Goal: Task Accomplishment & Management: Use online tool/utility

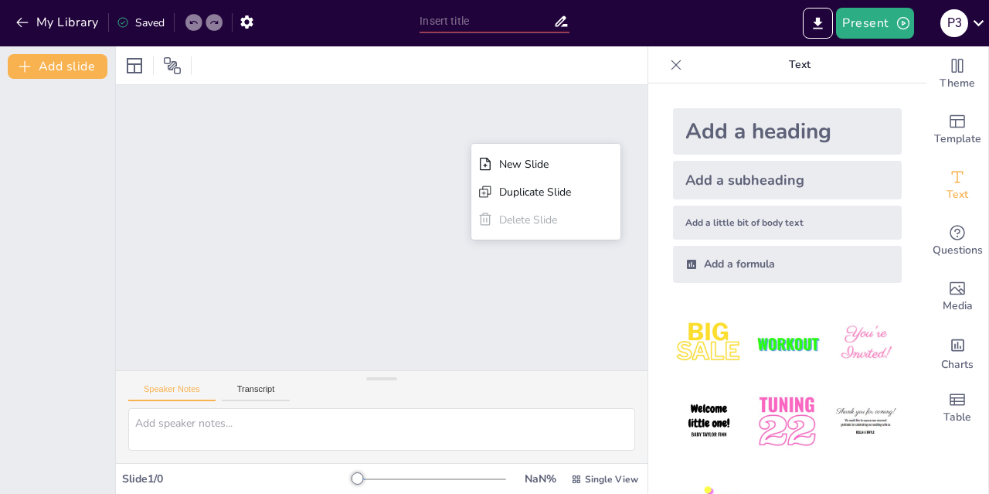
click at [602, 65] on div at bounding box center [382, 65] width 532 height 38
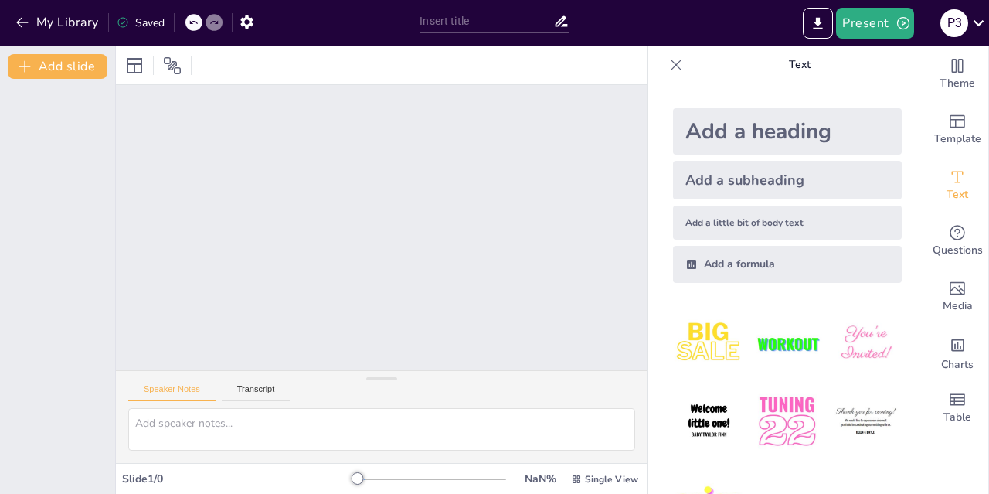
click at [616, 60] on div at bounding box center [382, 65] width 532 height 38
click at [873, 23] on button "Present" at bounding box center [874, 23] width 77 height 31
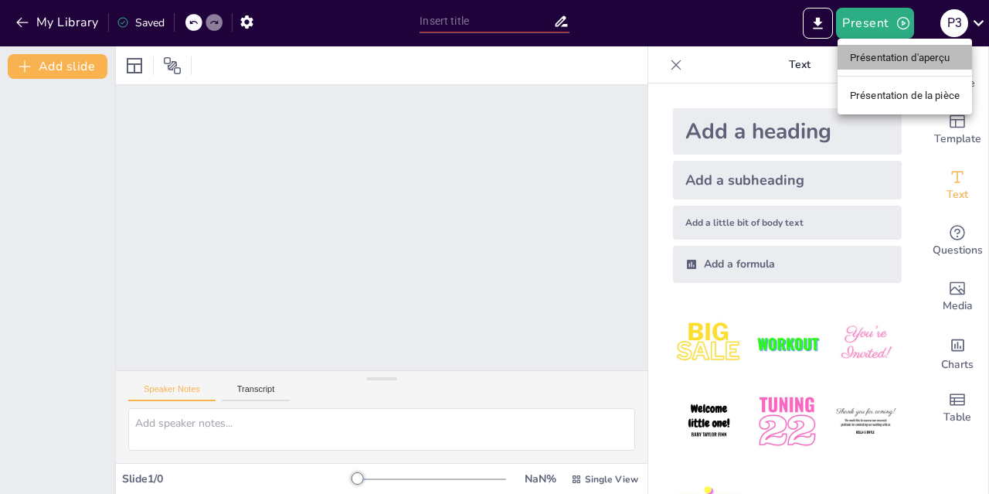
click at [884, 60] on font "Présentation d'aperçu" at bounding box center [900, 58] width 100 height 12
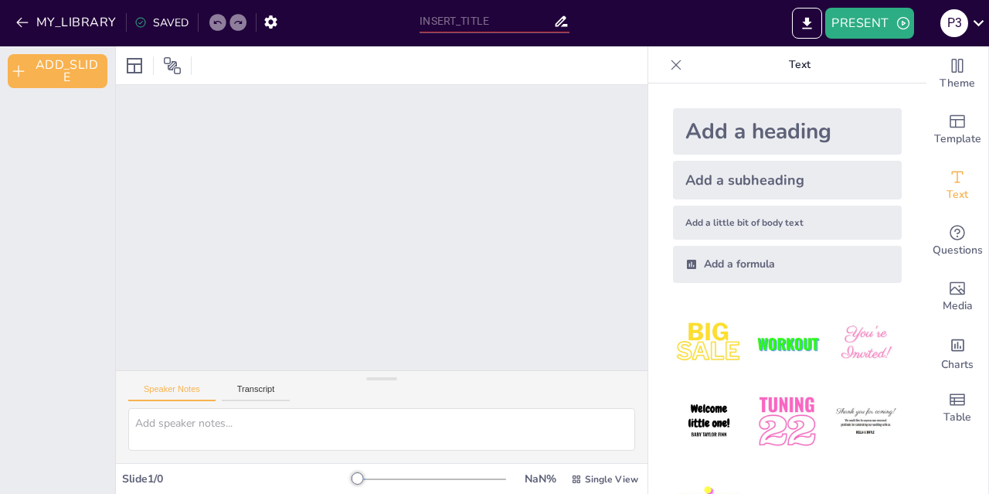
click at [753, 264] on div "Add a formula" at bounding box center [787, 264] width 229 height 37
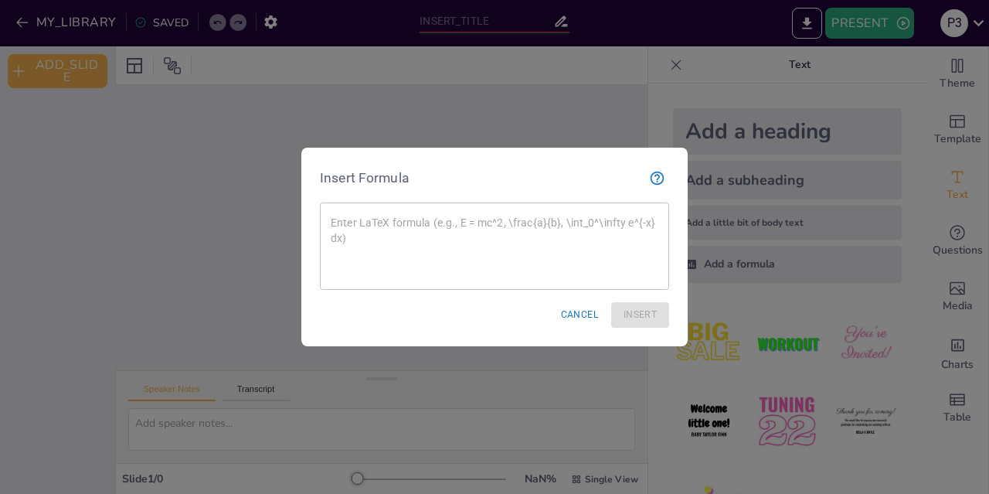
click at [586, 315] on button "Cancel" at bounding box center [580, 315] width 50 height 26
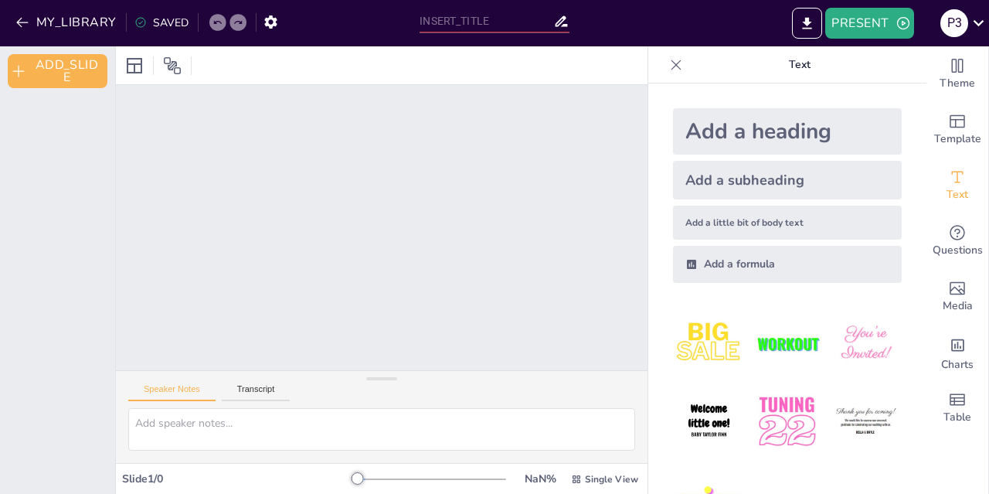
click at [762, 181] on div "Add a subheading" at bounding box center [787, 180] width 229 height 39
click at [44, 66] on button "ADD_SLIDE" at bounding box center [58, 71] width 100 height 34
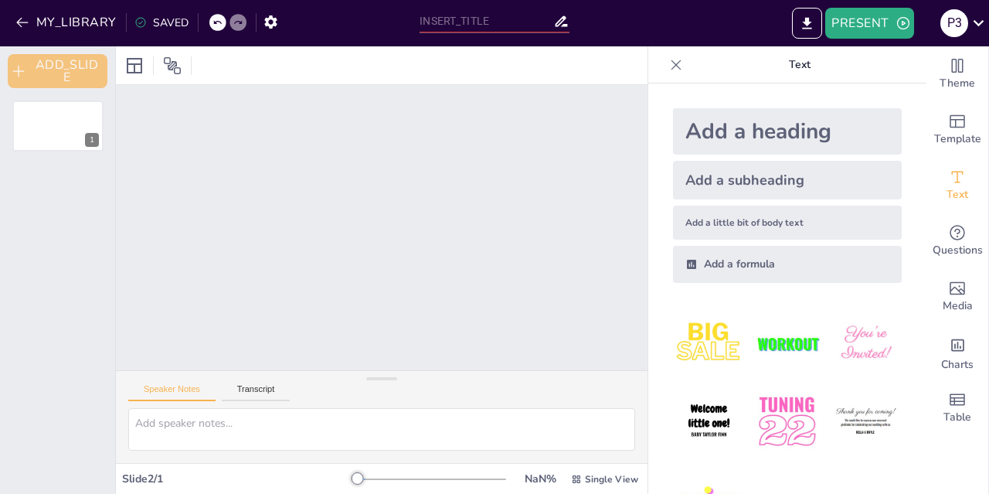
click at [71, 74] on button "ADD_SLIDE" at bounding box center [58, 71] width 100 height 34
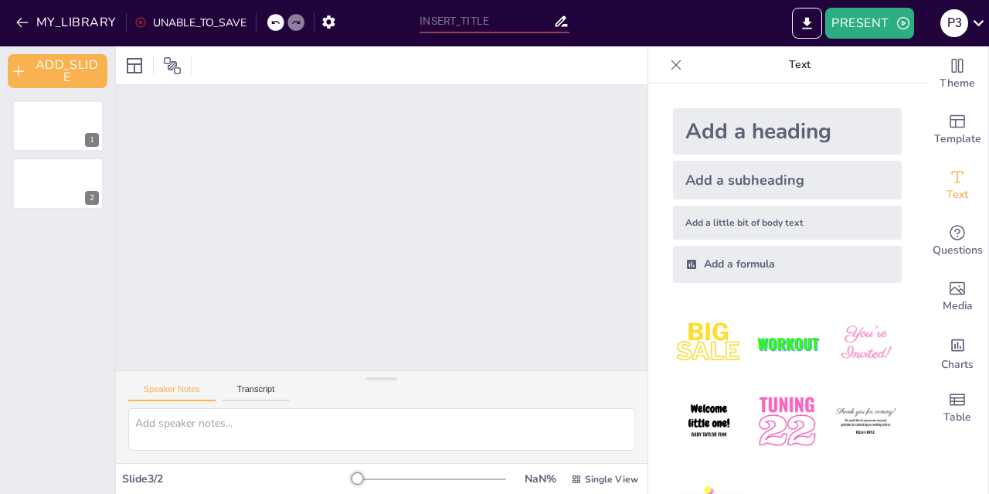
click at [326, 60] on div at bounding box center [382, 65] width 532 height 38
click at [276, 23] on icon at bounding box center [275, 22] width 9 height 9
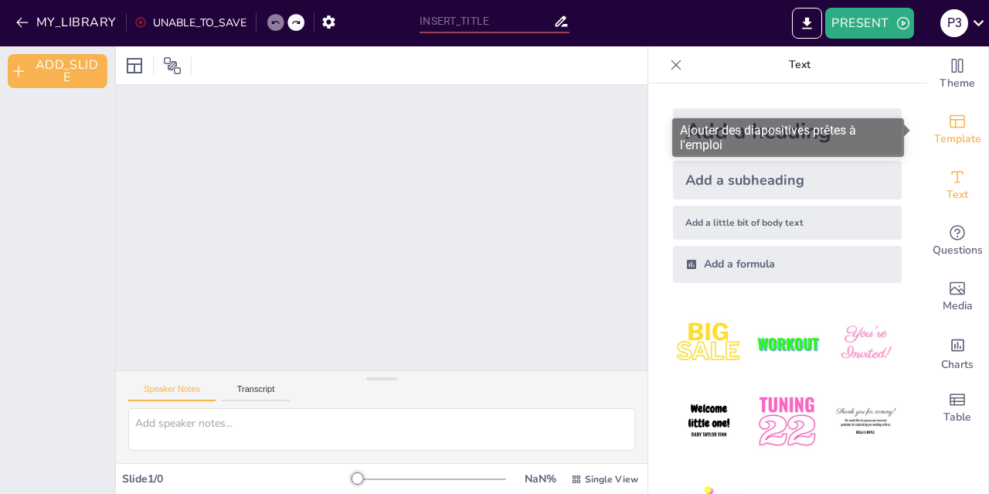
click at [950, 128] on icon "Add ready made slides" at bounding box center [957, 121] width 15 height 13
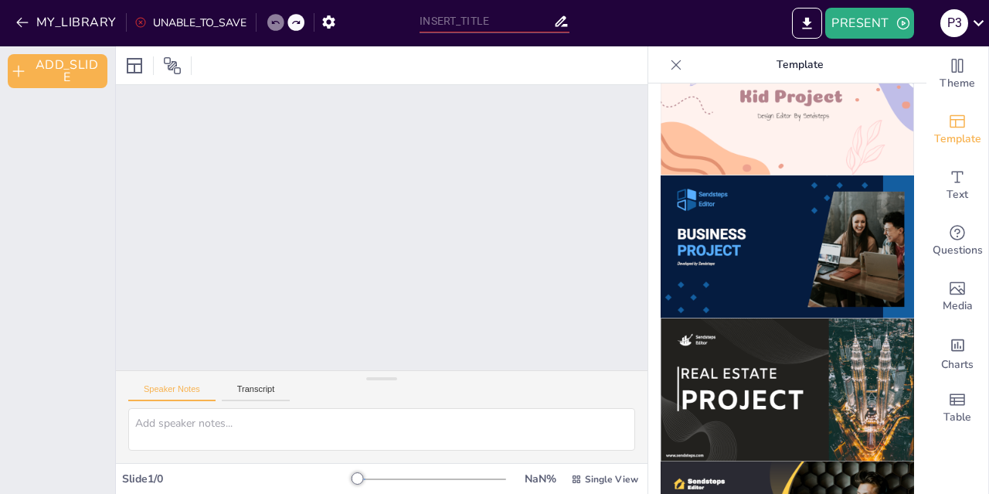
scroll to position [1166, 0]
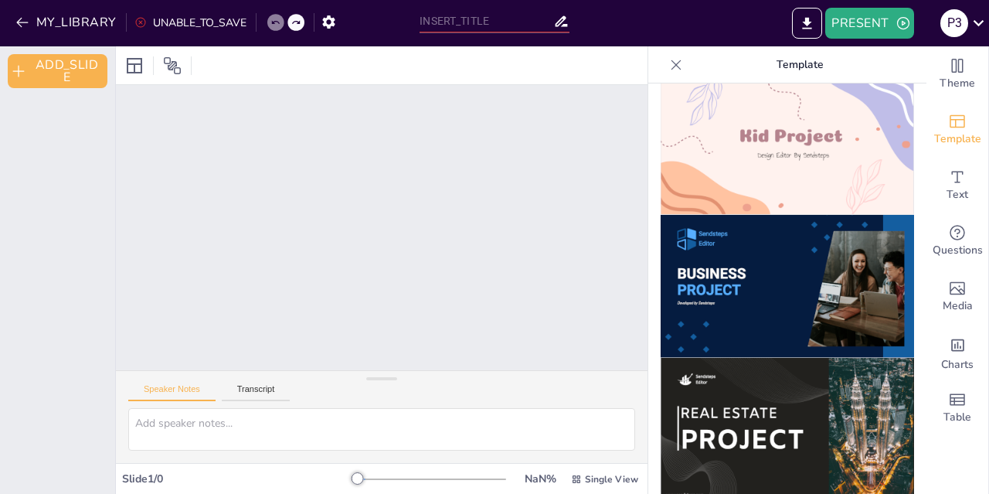
click at [746, 259] on img at bounding box center [788, 286] width 254 height 143
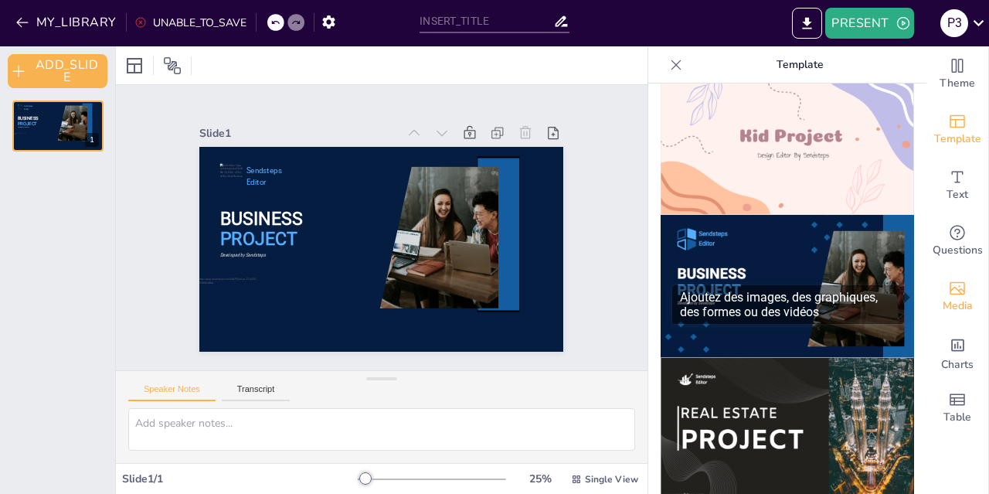
click at [951, 289] on icon "Add images, graphics, shapes or video" at bounding box center [957, 288] width 15 height 13
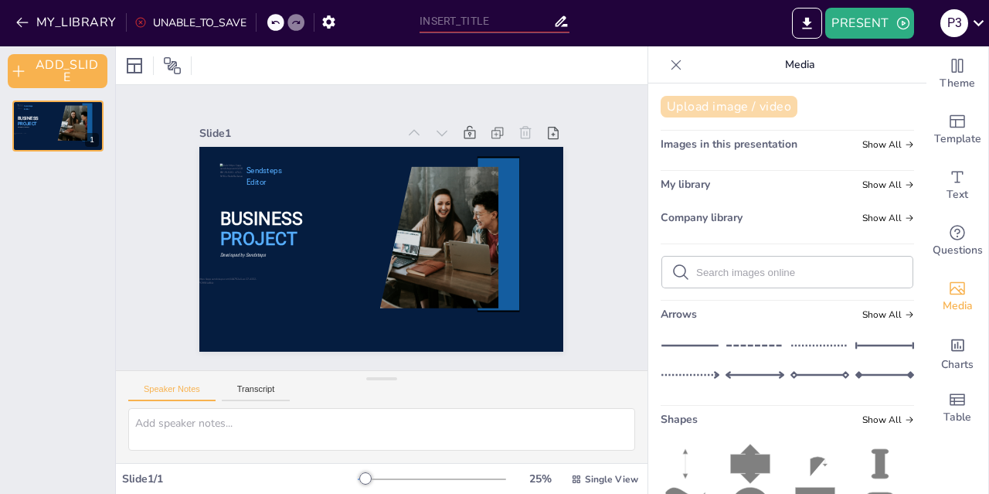
click at [703, 108] on button "Upload image / video" at bounding box center [729, 107] width 137 height 22
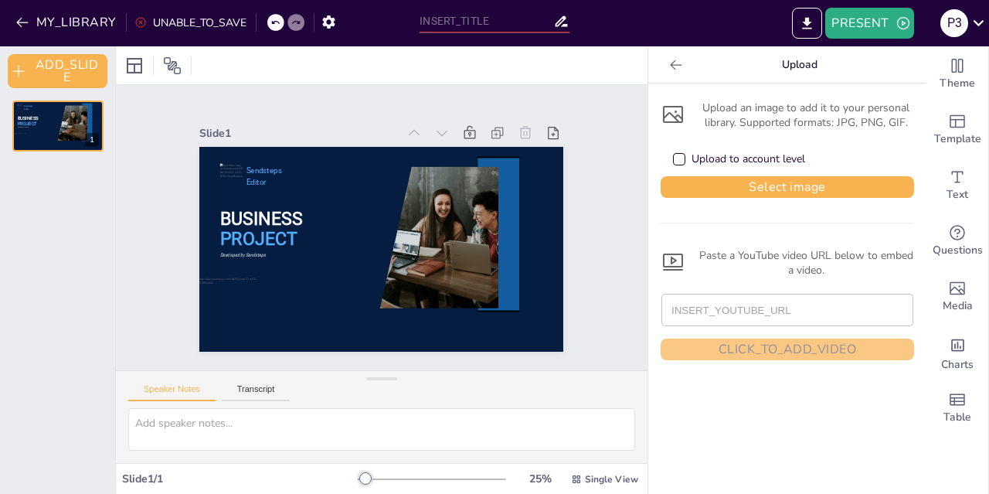
click at [662, 111] on icon at bounding box center [673, 114] width 25 height 25
click at [676, 158] on div "Upload to account level" at bounding box center [680, 159] width 8 height 8
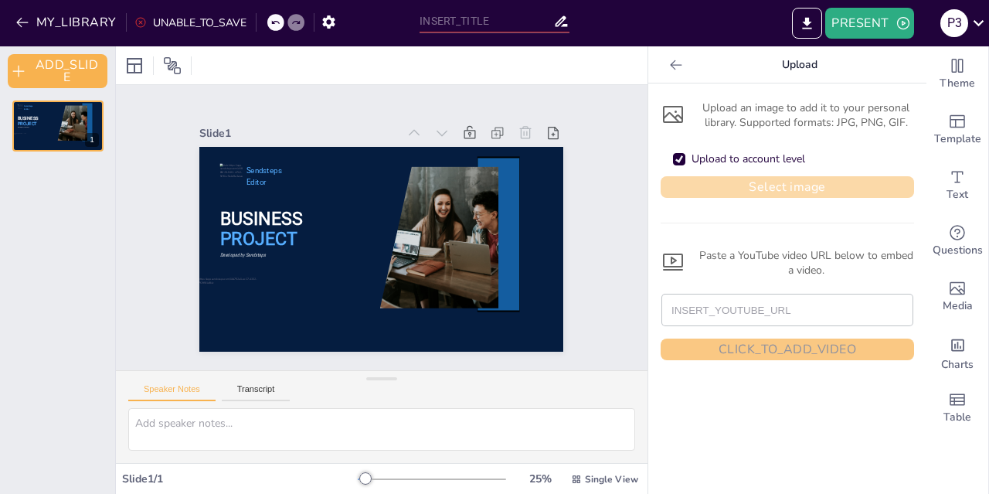
click at [754, 186] on button "Select image" at bounding box center [788, 187] width 254 height 22
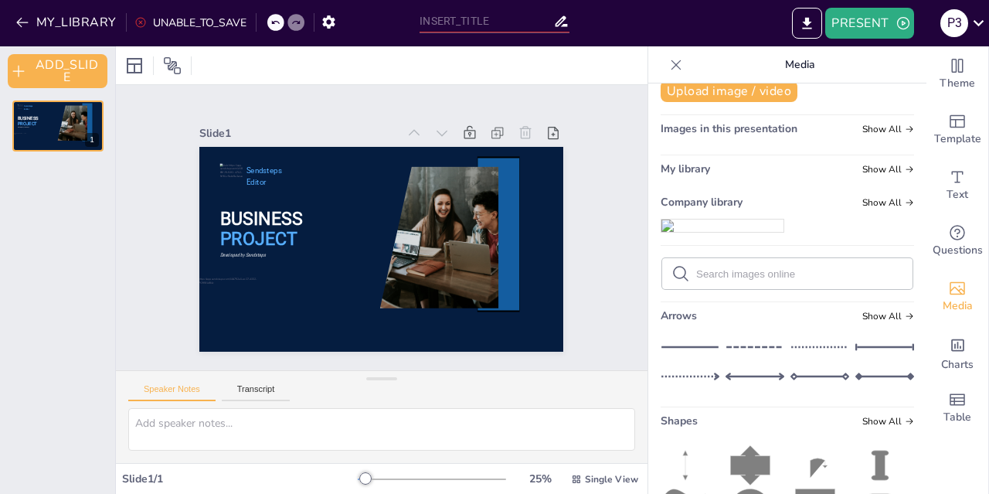
scroll to position [0, 0]
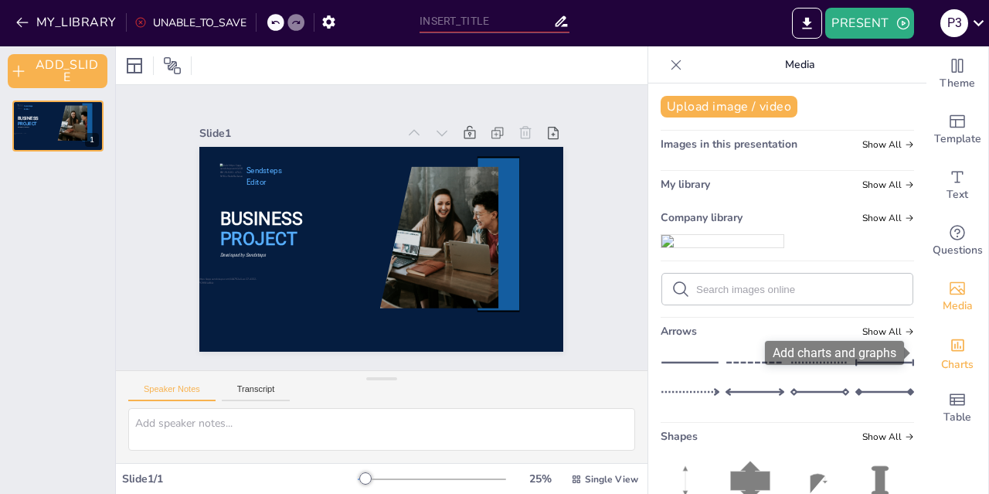
click at [950, 349] on icon "Add charts and graphs" at bounding box center [958, 345] width 16 height 16
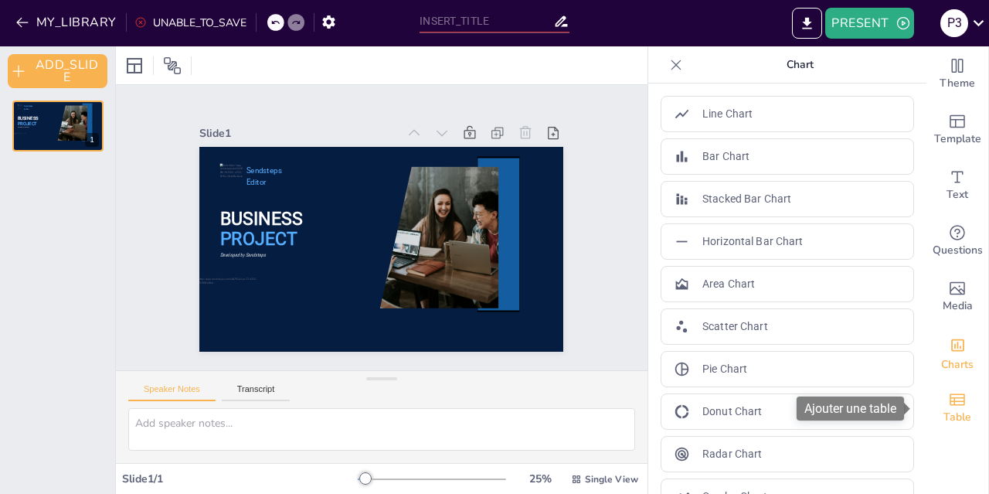
click at [948, 409] on span "Table" at bounding box center [958, 417] width 28 height 17
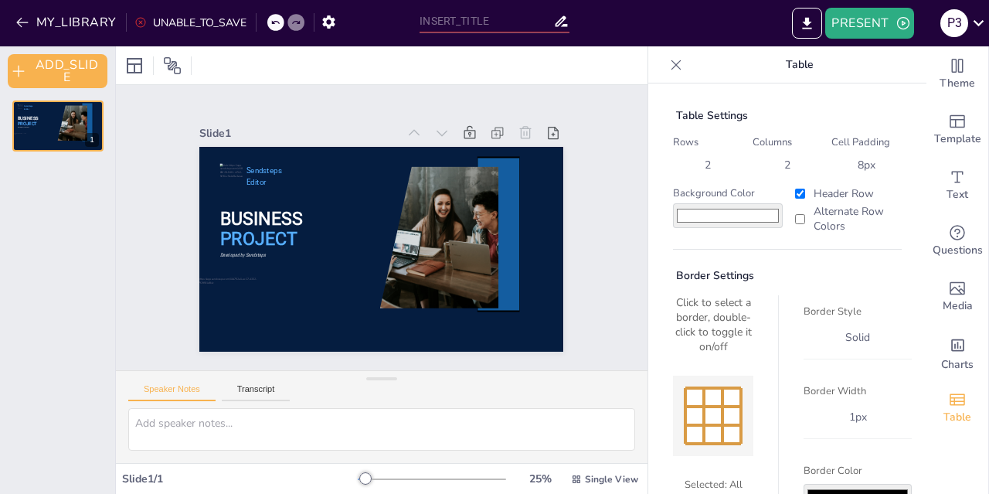
click at [669, 63] on icon at bounding box center [676, 64] width 15 height 15
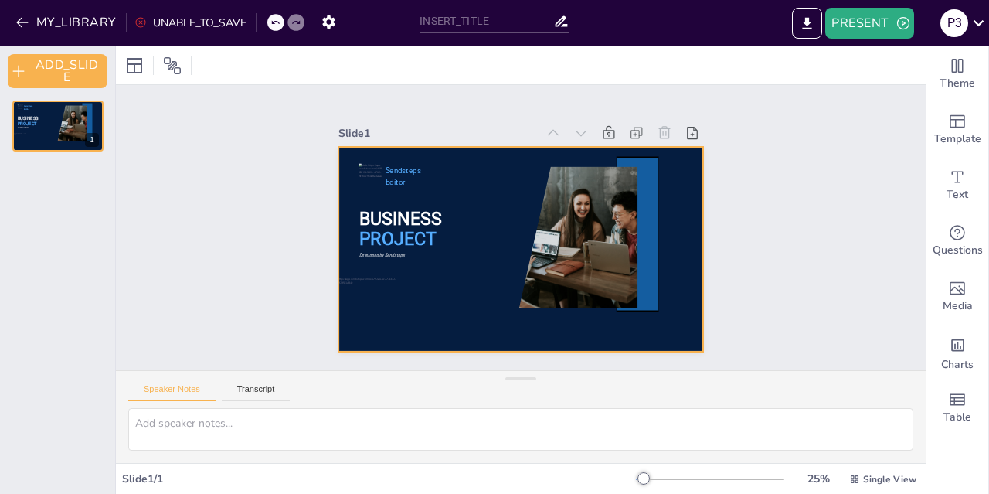
click at [676, 200] on div at bounding box center [521, 249] width 364 height 205
click at [977, 19] on icon at bounding box center [979, 22] width 21 height 21
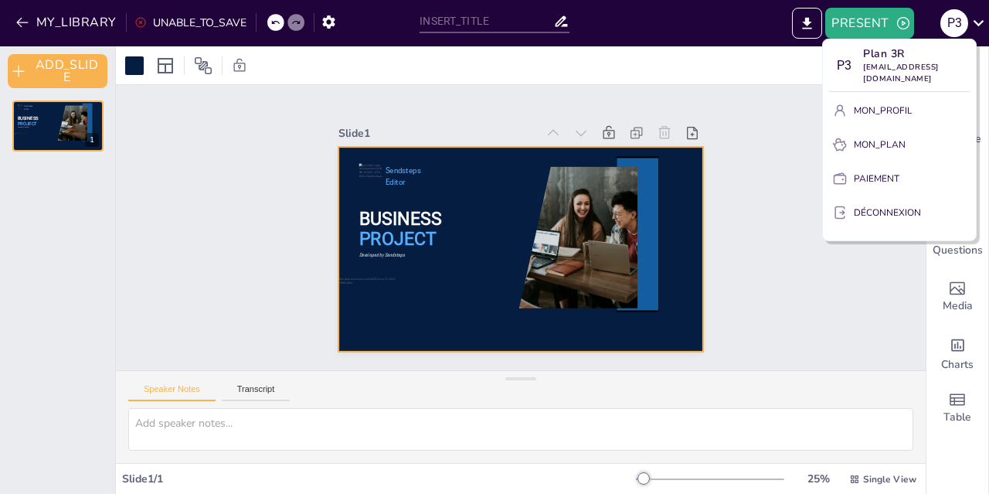
click at [978, 19] on div at bounding box center [494, 247] width 989 height 494
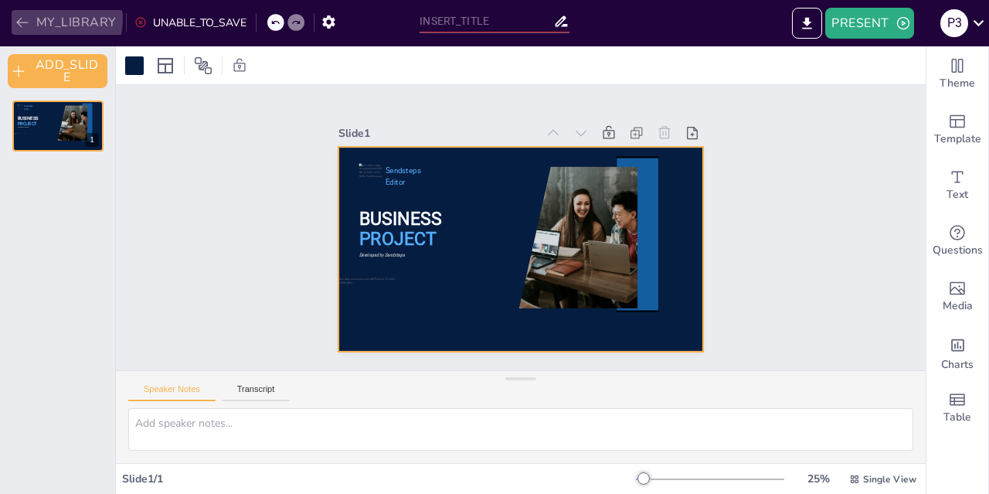
click at [52, 19] on button "MY_LIBRARY" at bounding box center [67, 22] width 111 height 25
